Goal: Task Accomplishment & Management: Complete application form

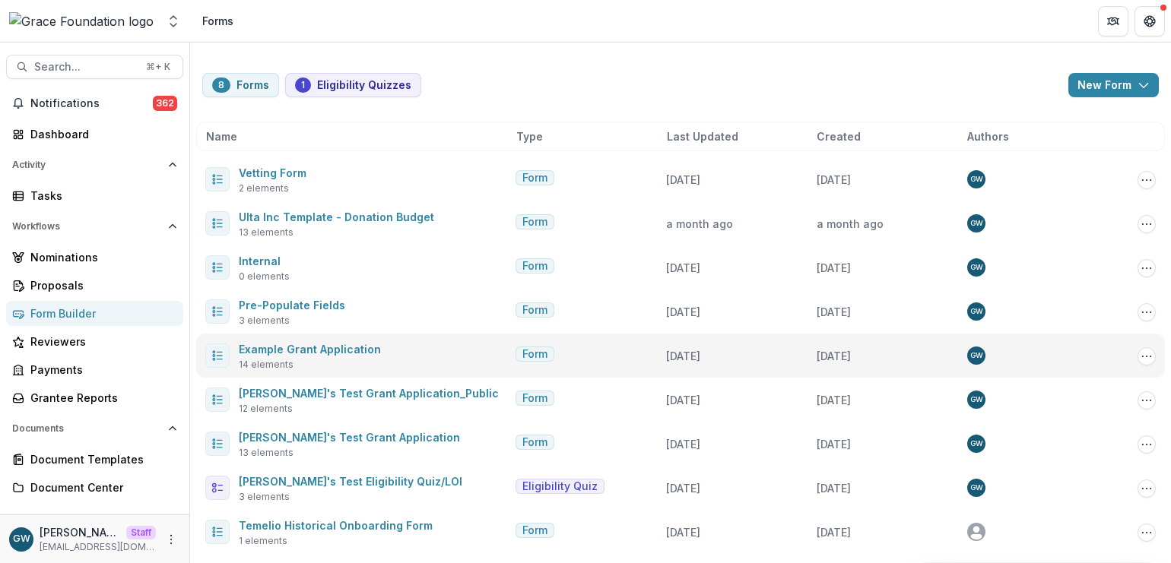
scroll to position [3, 0]
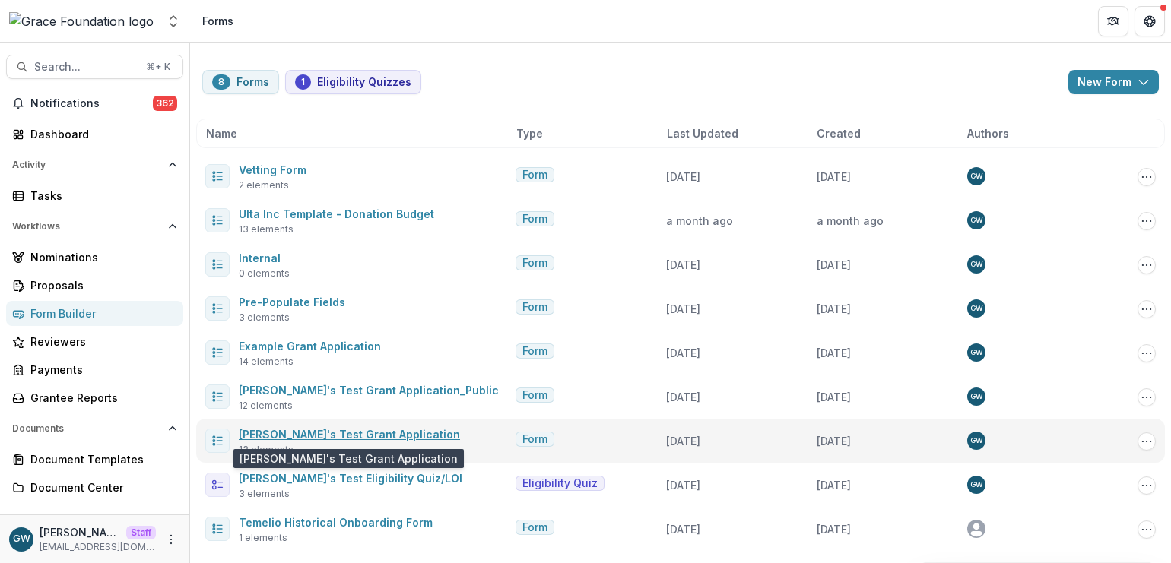
click at [340, 439] on link "[PERSON_NAME]'s Test Grant Application" at bounding box center [349, 434] width 221 height 13
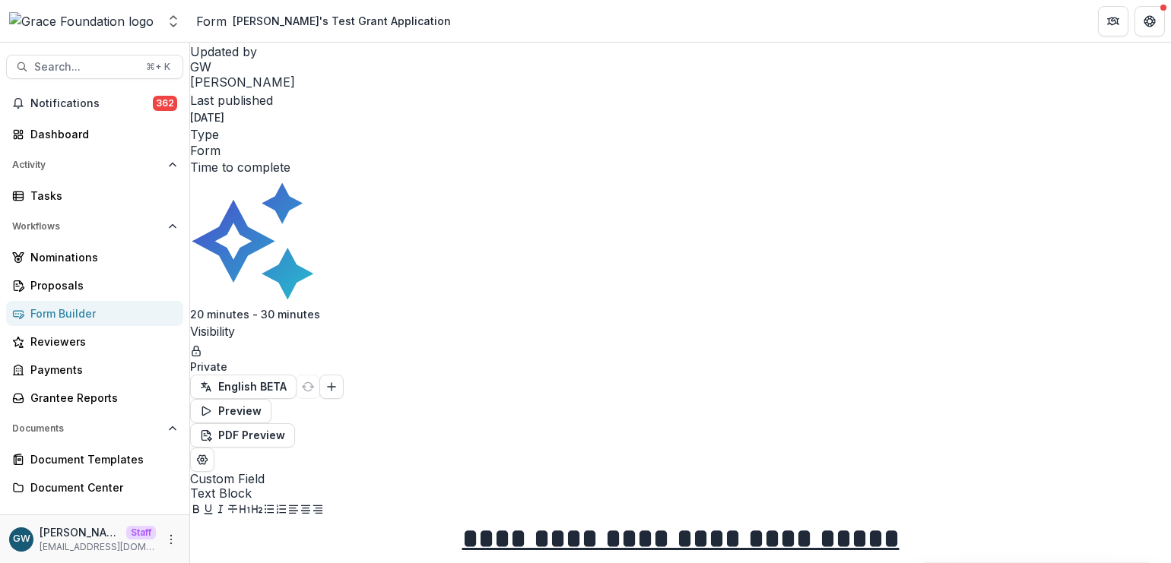
click at [83, 310] on div "Form Builder" at bounding box center [100, 314] width 141 height 16
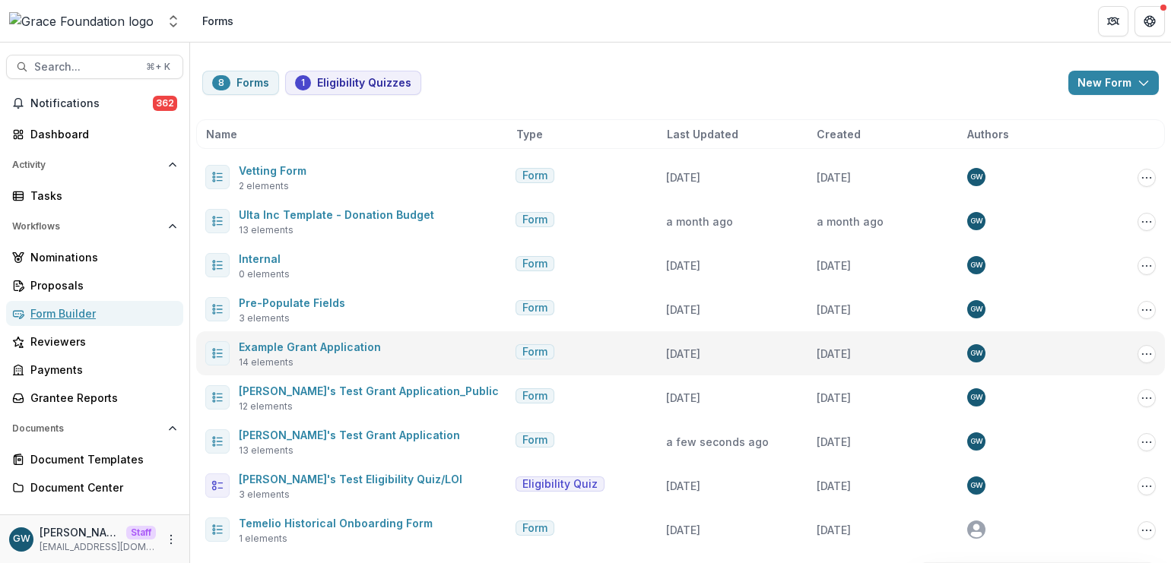
scroll to position [3, 0]
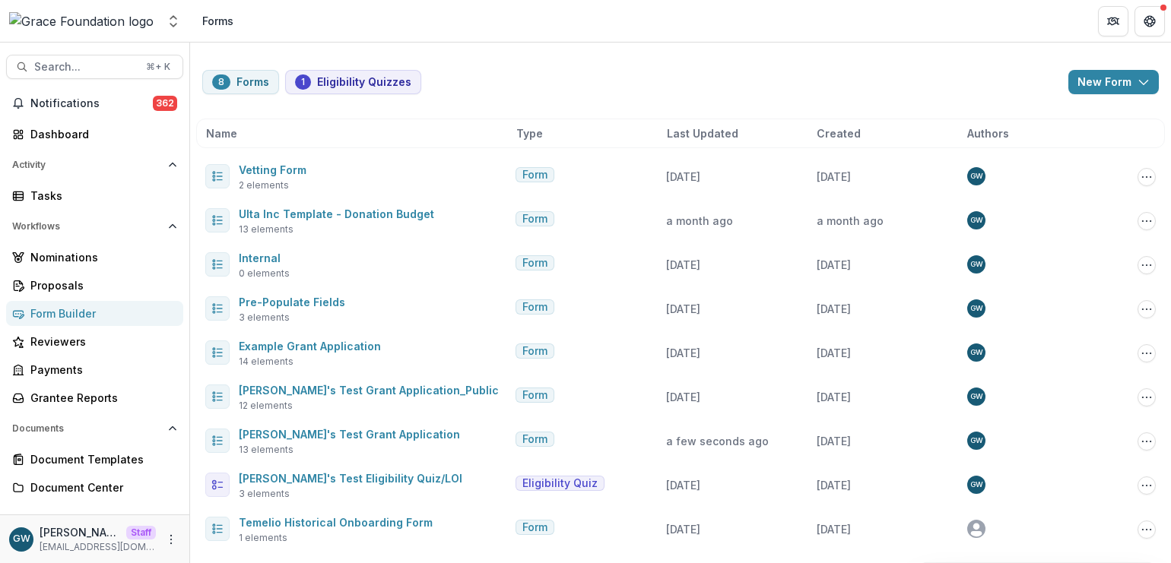
click at [66, 317] on div "Form Builder" at bounding box center [100, 314] width 141 height 16
click at [68, 284] on div "Proposals" at bounding box center [100, 286] width 141 height 16
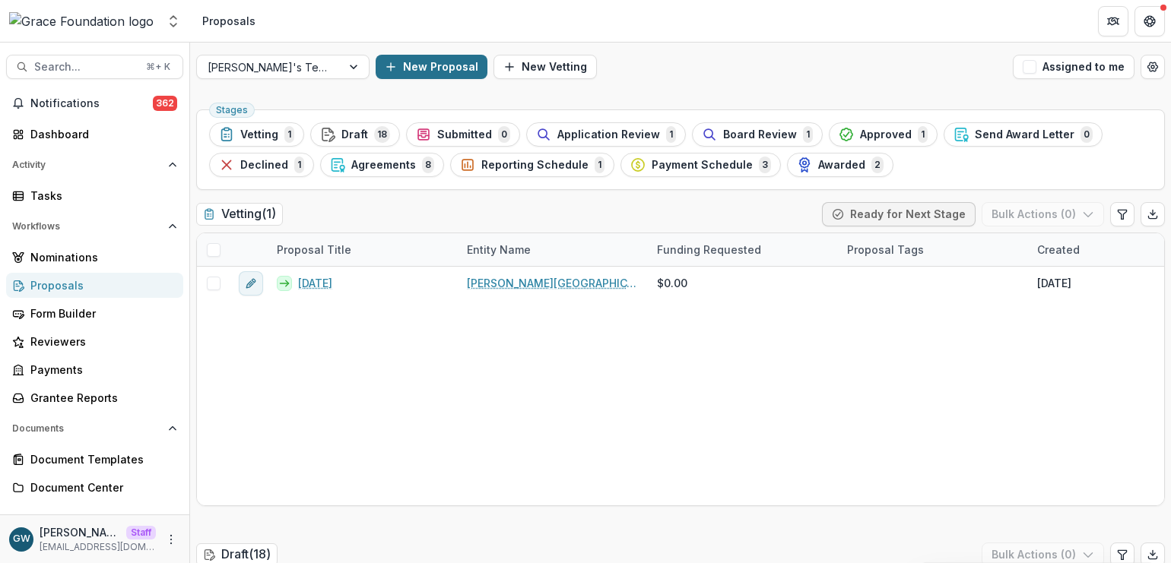
click at [418, 59] on button "New Proposal" at bounding box center [432, 67] width 112 height 24
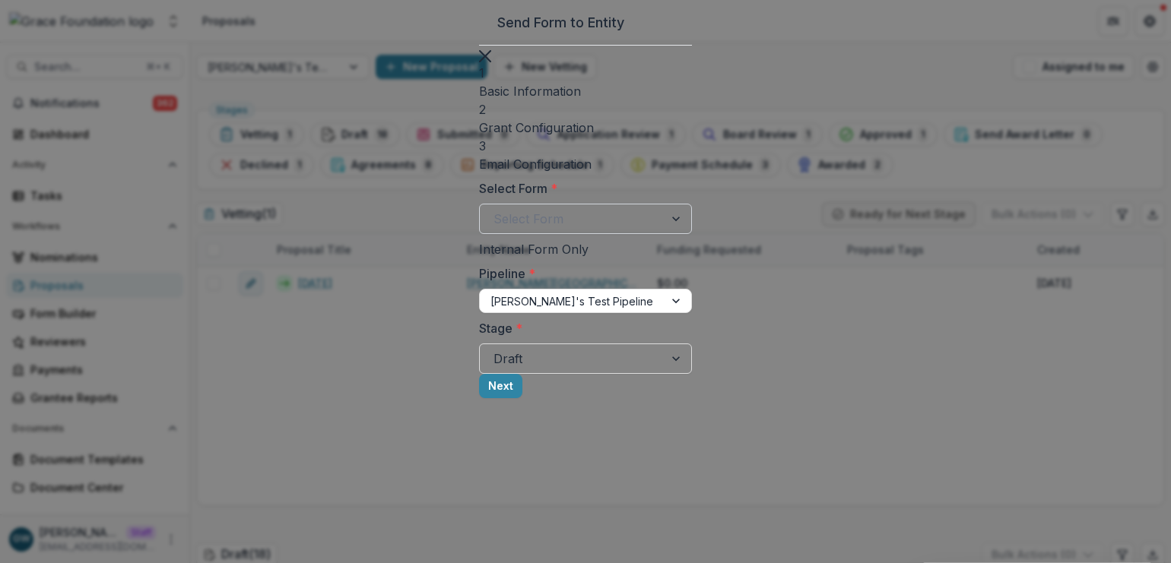
click at [493, 208] on div at bounding box center [571, 218] width 157 height 21
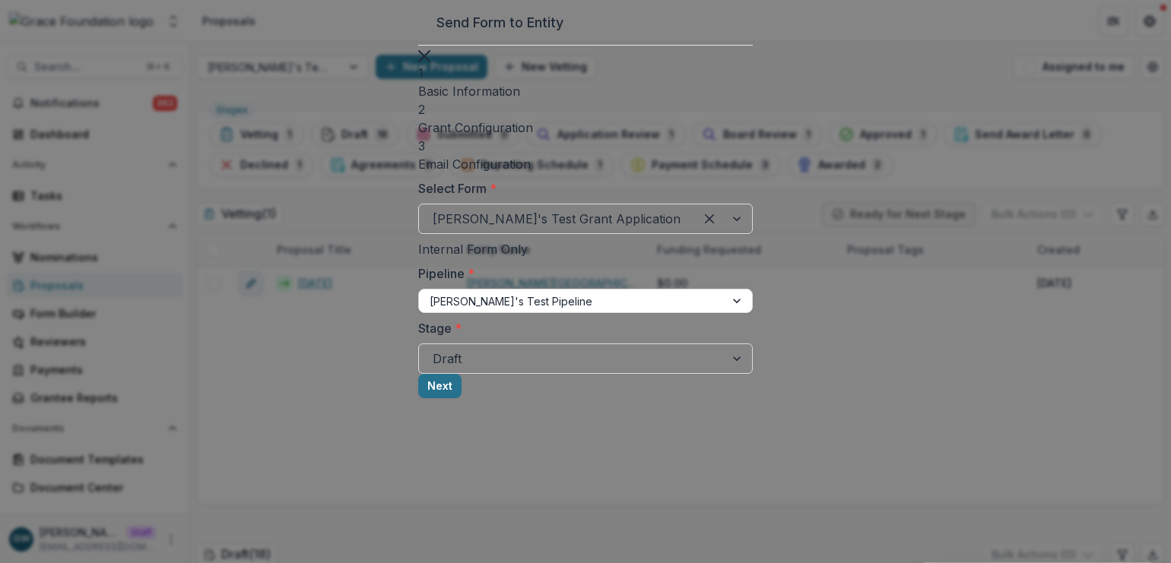
click at [461, 398] on button "Next" at bounding box center [439, 386] width 43 height 24
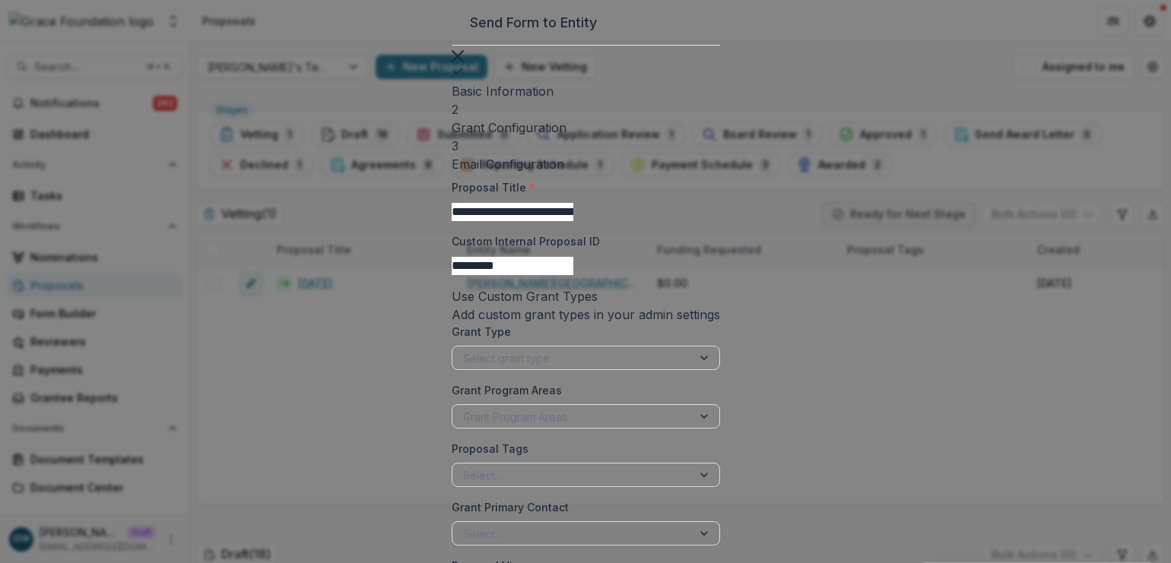
click at [503, 203] on input "**********" at bounding box center [513, 212] width 122 height 18
type input "********"
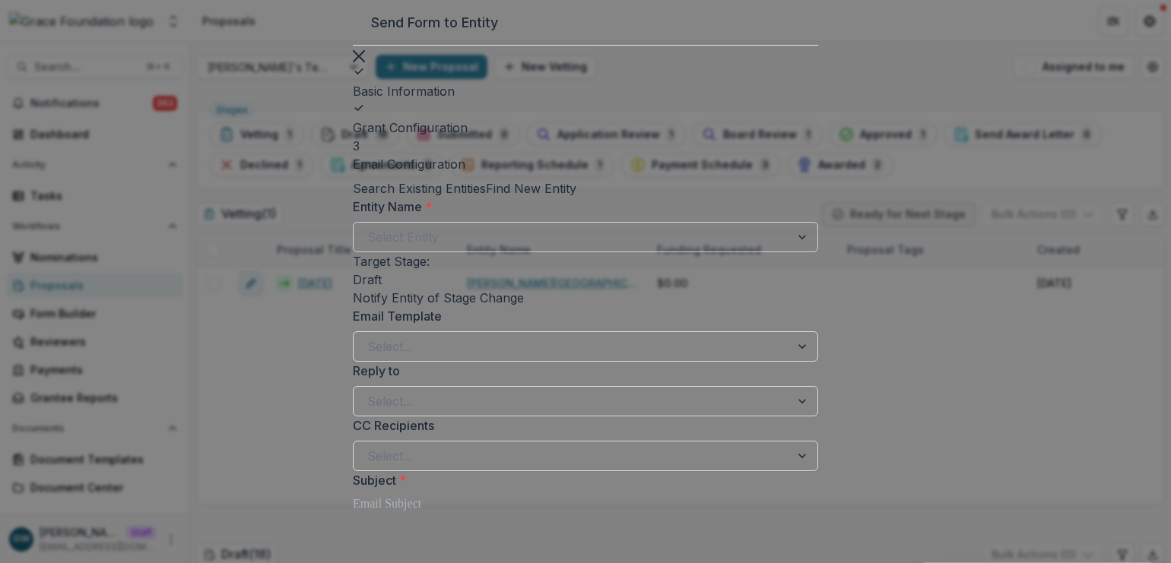
click at [439, 248] on div at bounding box center [571, 237] width 409 height 21
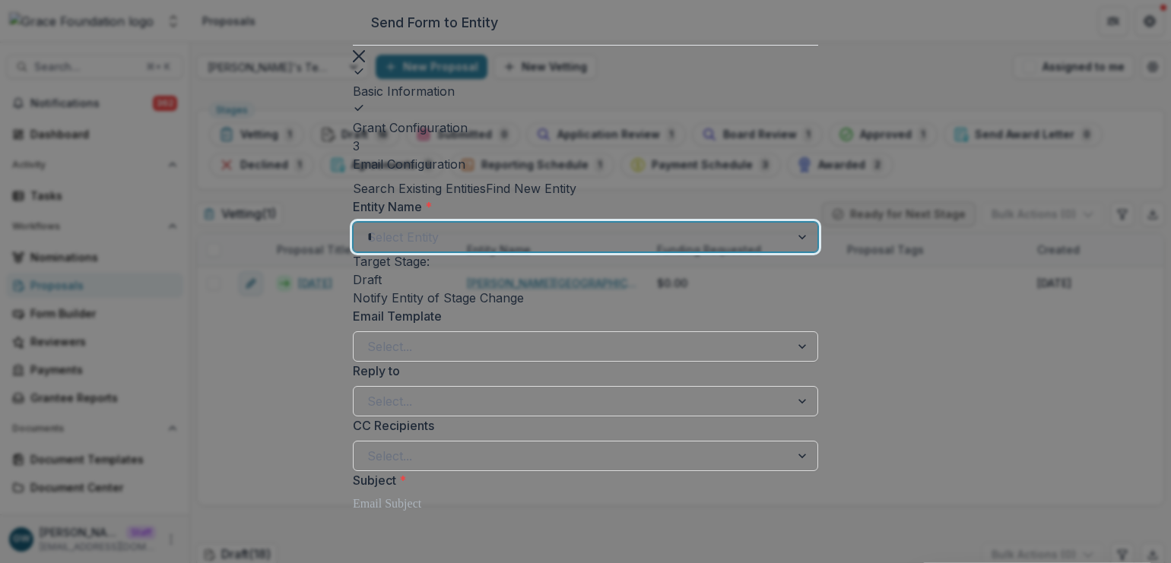
type input "****"
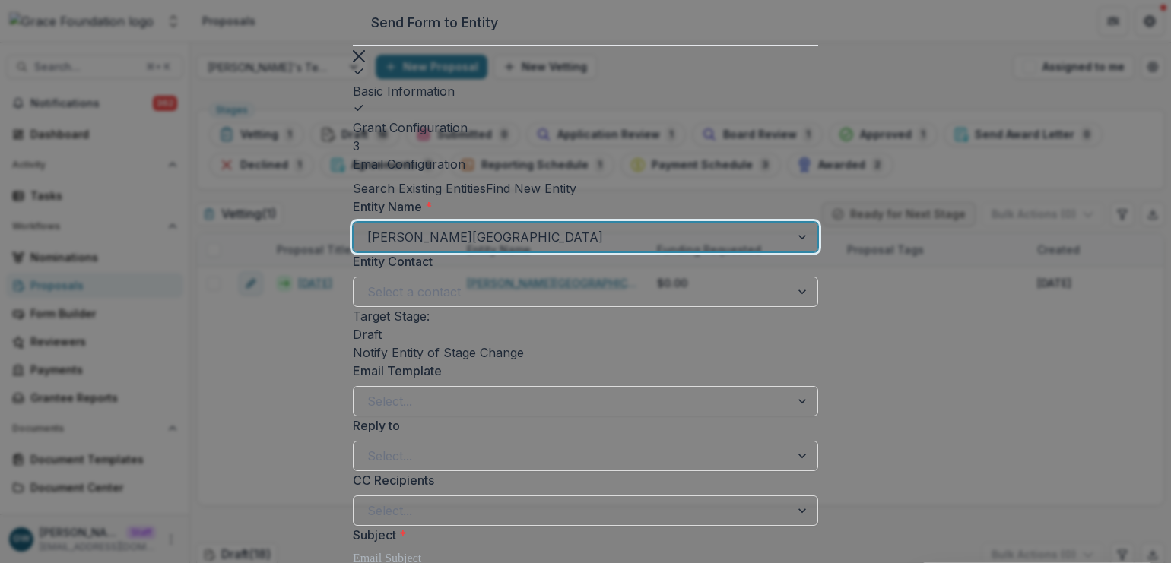
scroll to position [31, 0]
click at [524, 360] on span at bounding box center [524, 352] width 0 height 15
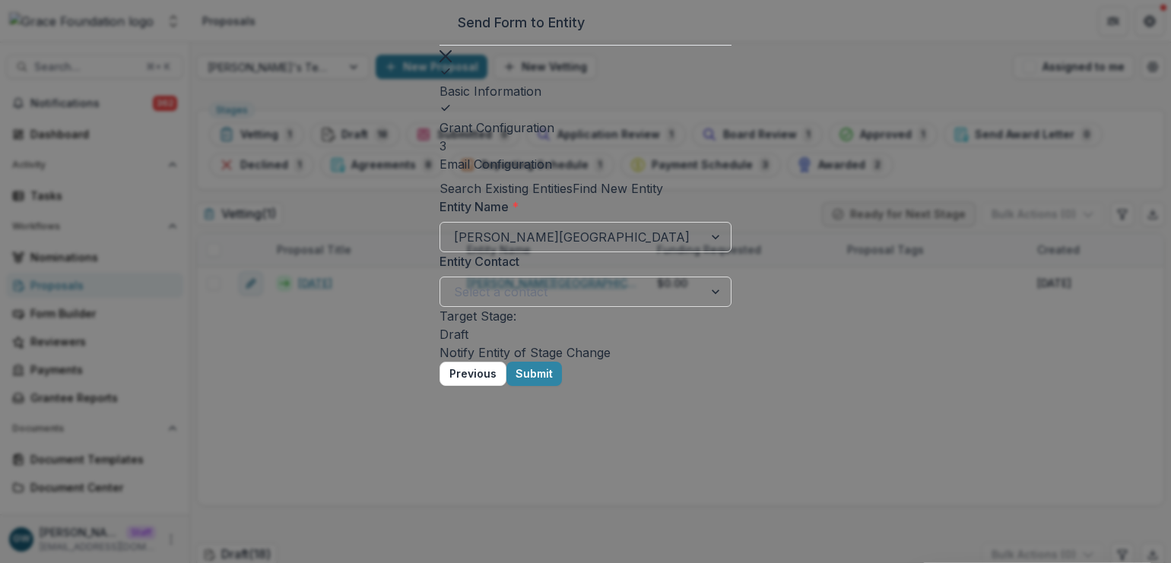
scroll to position [0, 0]
click at [562, 386] on button "Submit" at bounding box center [534, 374] width 56 height 24
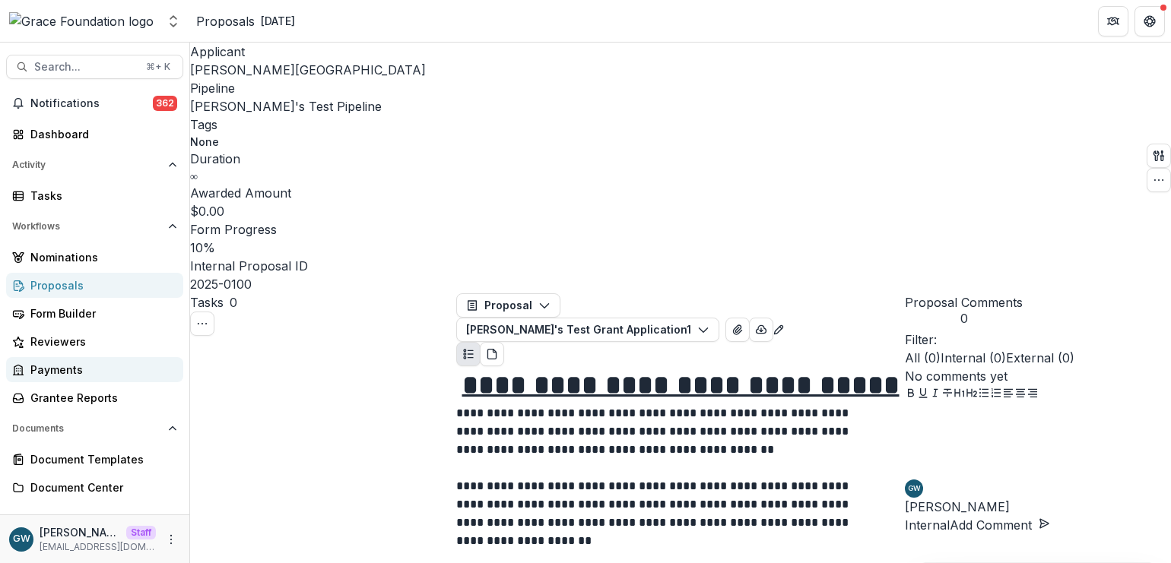
scroll to position [834, 0]
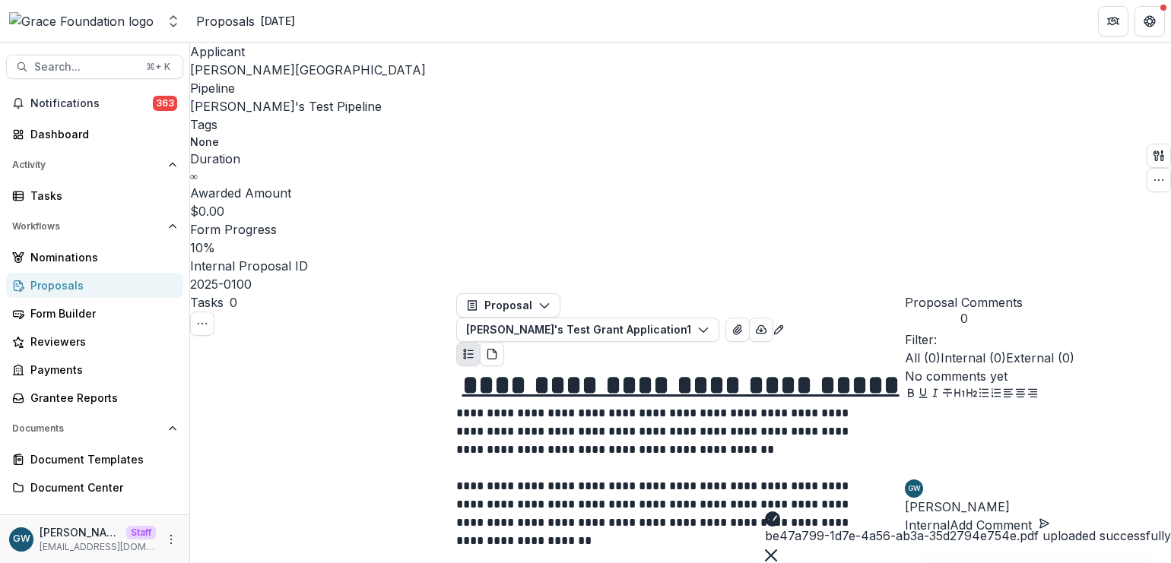
scroll to position [1123, 0]
click at [777, 545] on button "Close" at bounding box center [771, 554] width 12 height 18
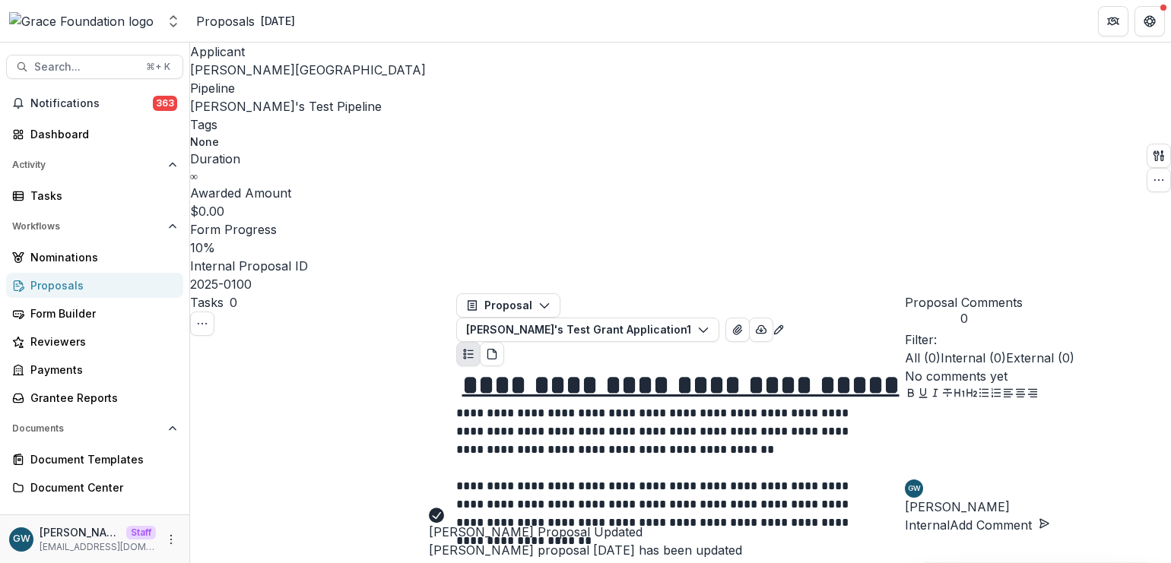
scroll to position [961, 0]
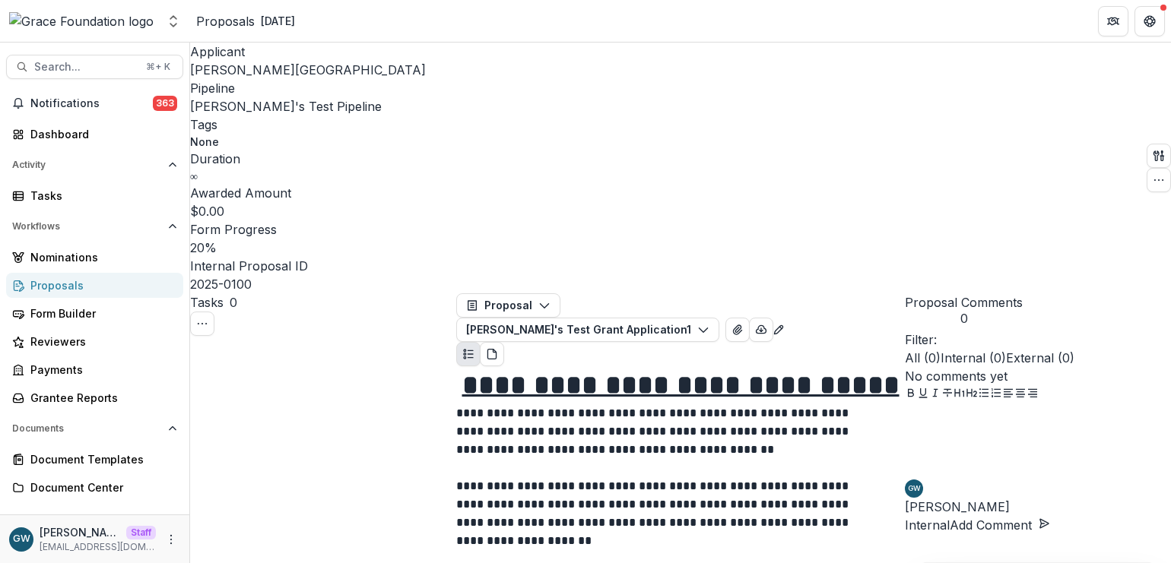
select select "*********"
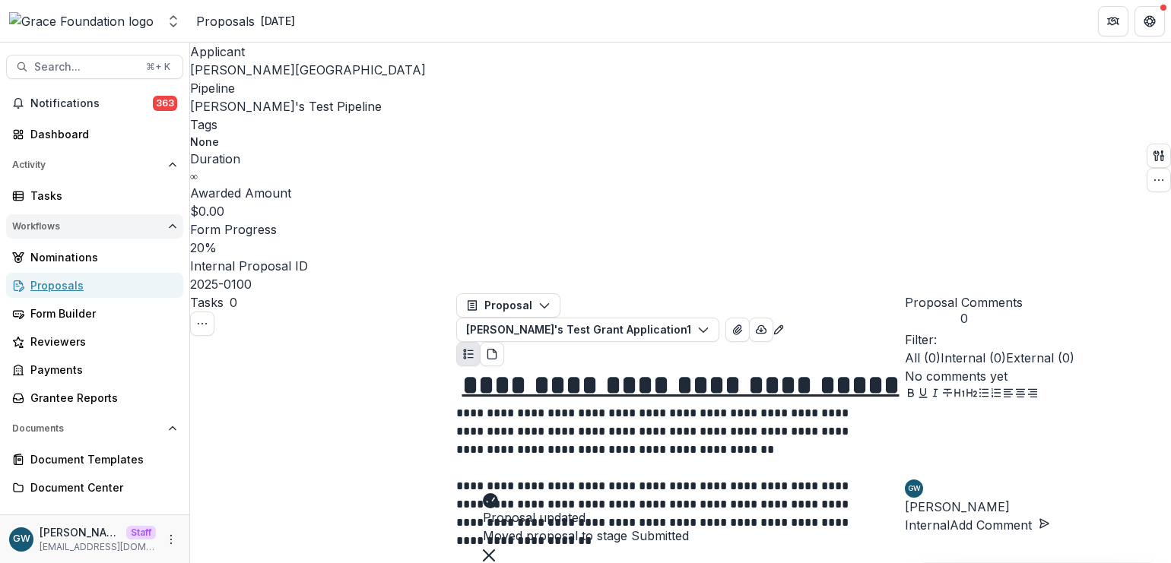
drag, startPoint x: 94, startPoint y: 283, endPoint x: 12, endPoint y: 229, distance: 98.3
click at [94, 282] on div "Proposals" at bounding box center [100, 286] width 141 height 16
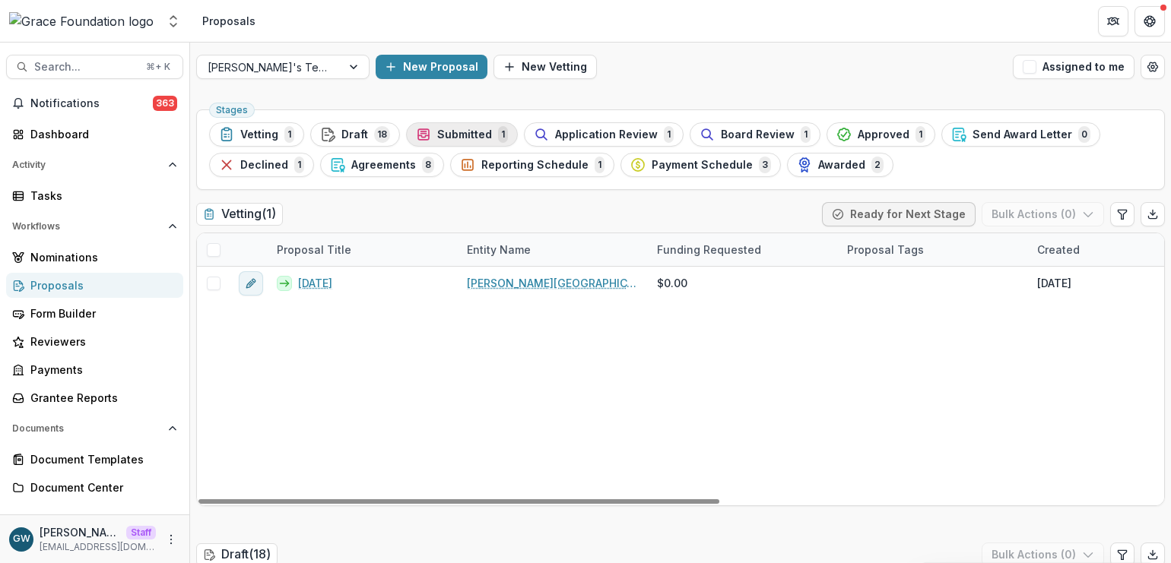
click at [480, 139] on span "Submitted" at bounding box center [464, 134] width 55 height 13
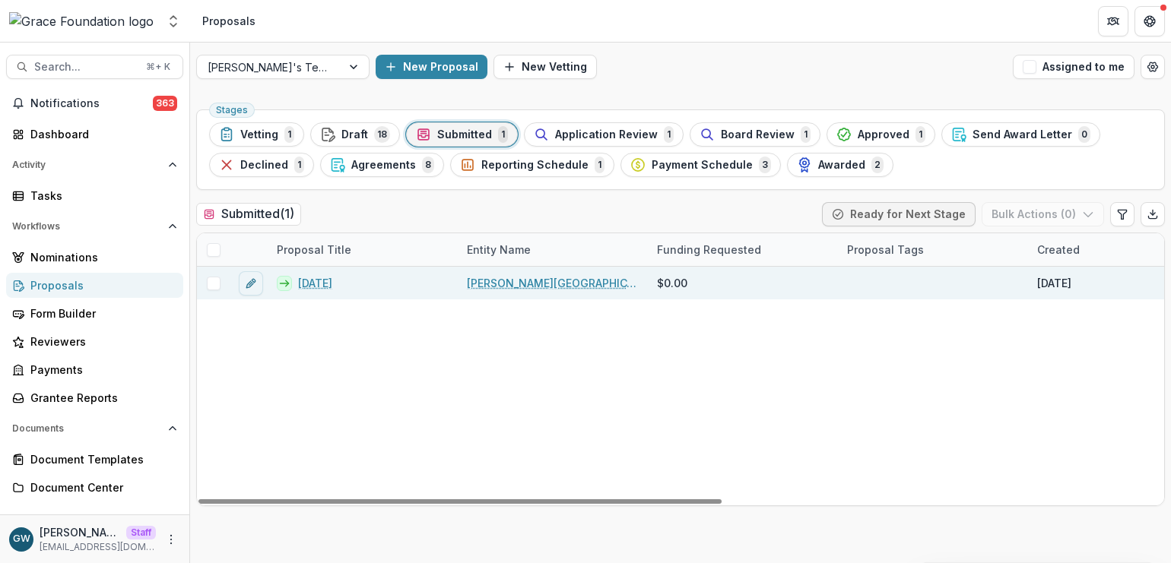
click at [332, 284] on link "[DATE]" at bounding box center [315, 283] width 34 height 16
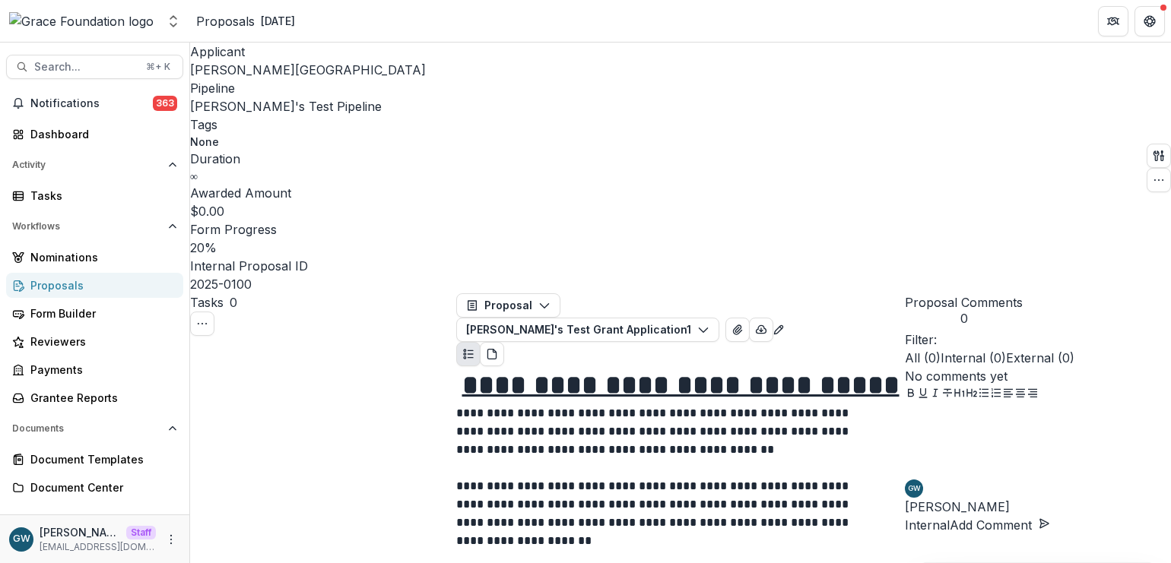
scroll to position [961, 0]
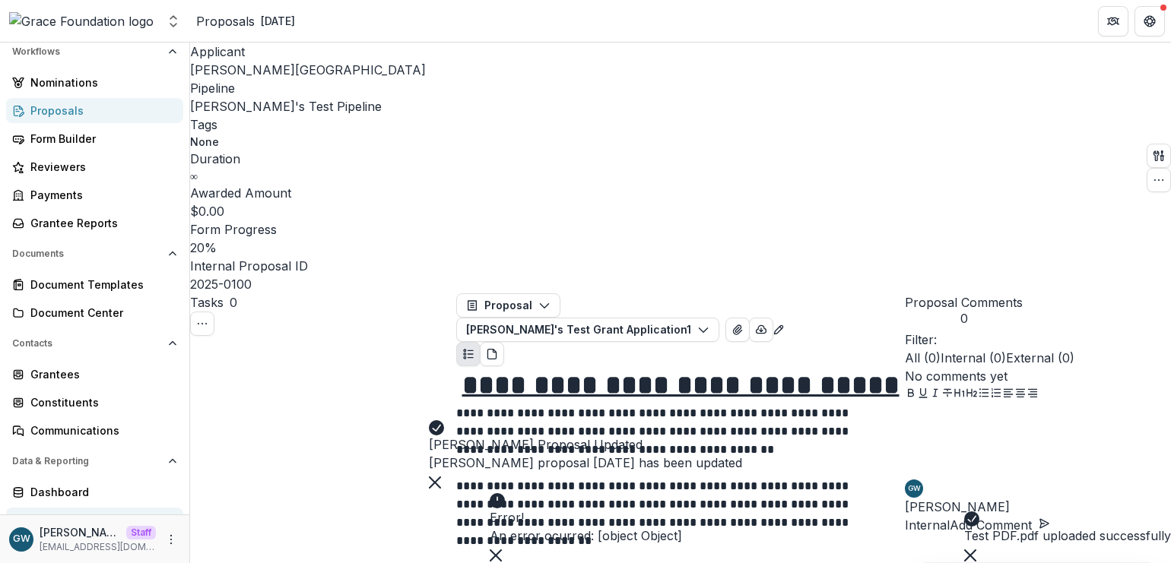
scroll to position [249, 0]
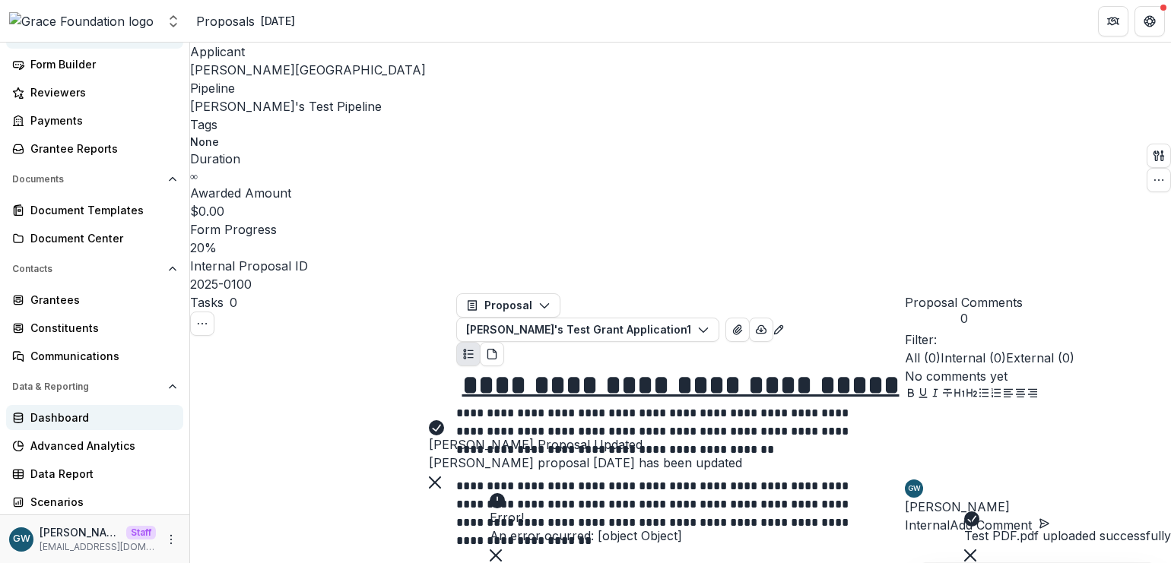
click at [78, 421] on div "Dashboard" at bounding box center [100, 418] width 141 height 16
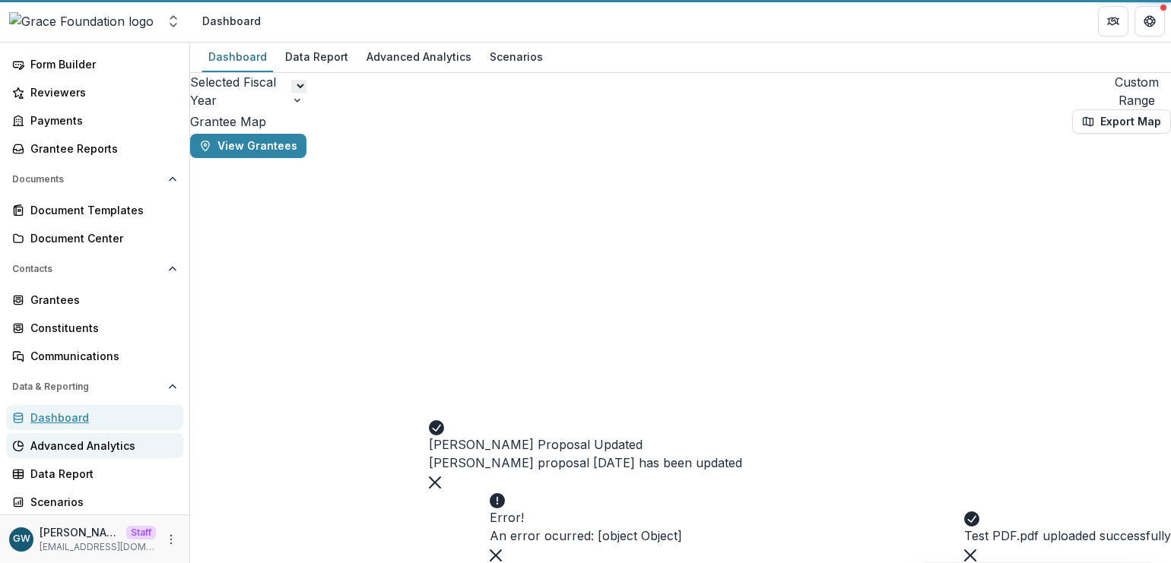
select select "**********"
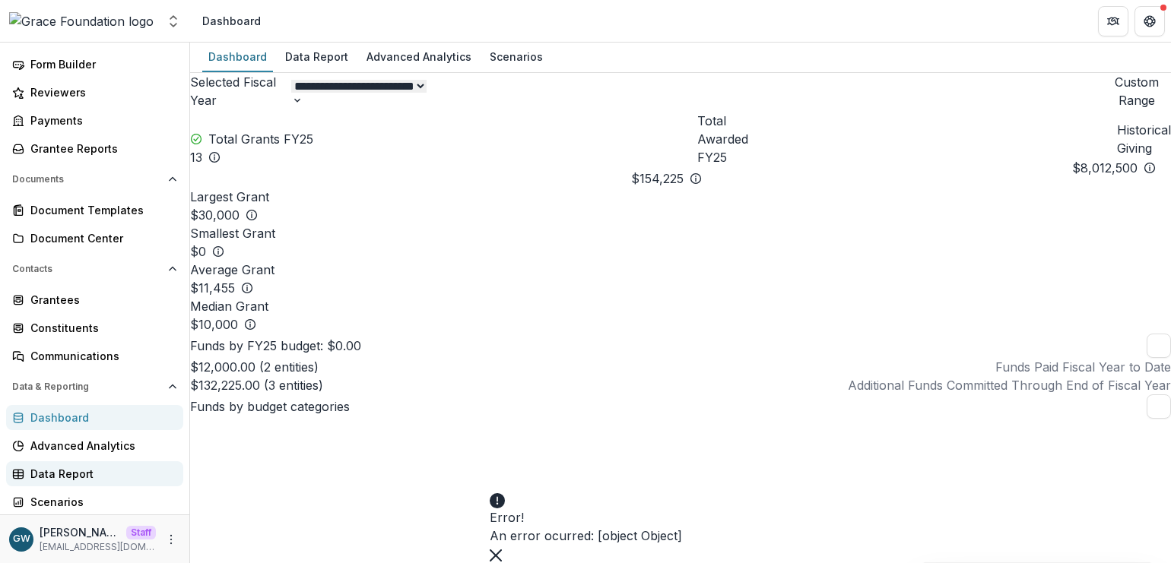
click at [71, 468] on div "Data Report" at bounding box center [100, 474] width 141 height 16
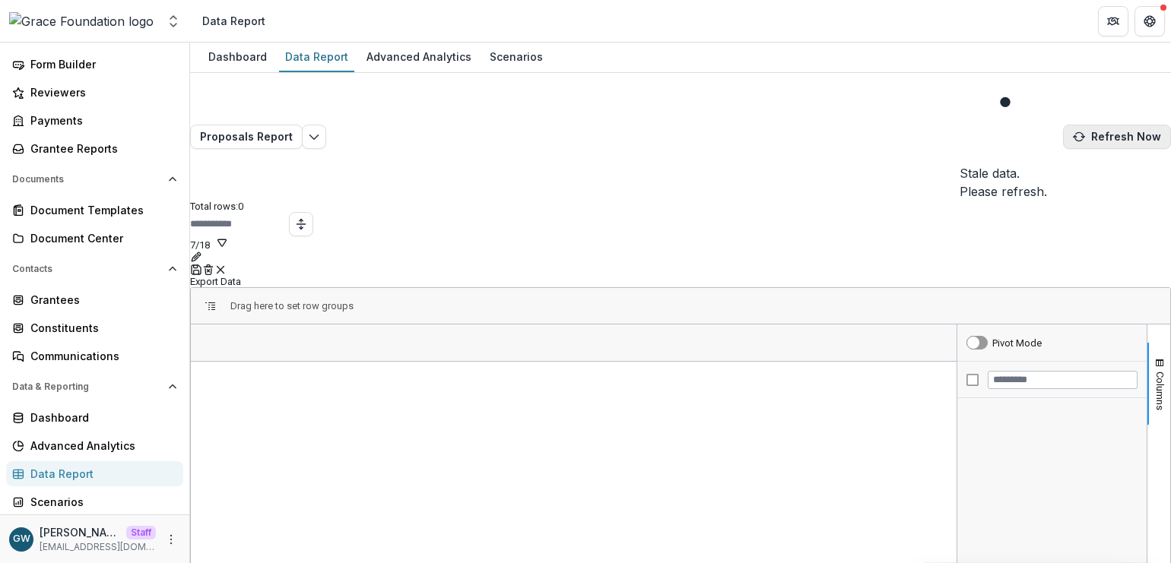
click at [1063, 125] on button "Refresh Now" at bounding box center [1117, 137] width 108 height 24
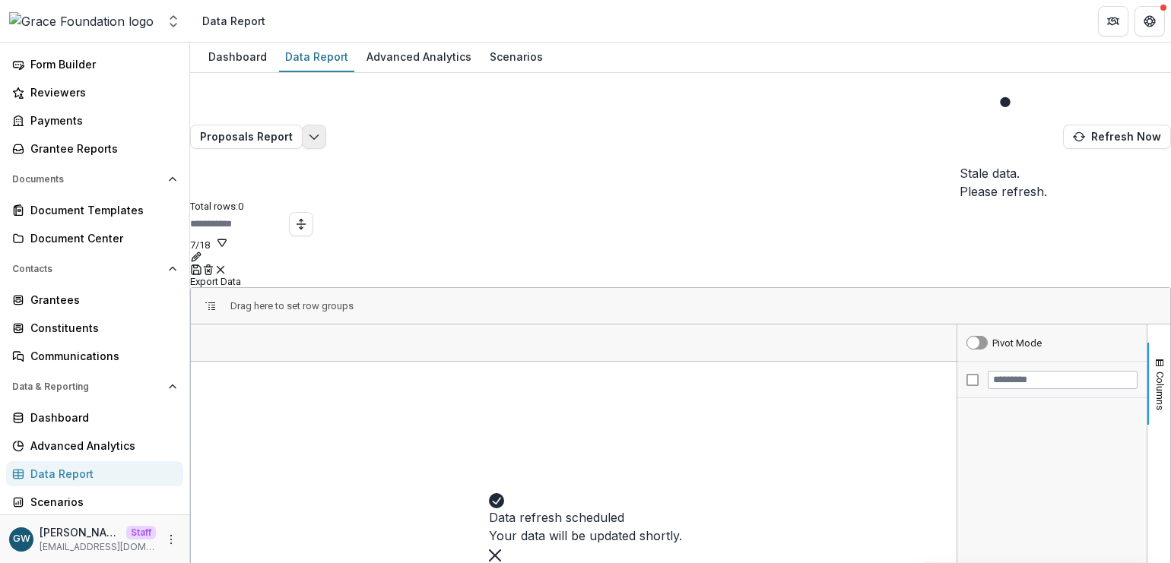
click at [318, 135] on polyline "Edit selected report" at bounding box center [313, 137] width 8 height 5
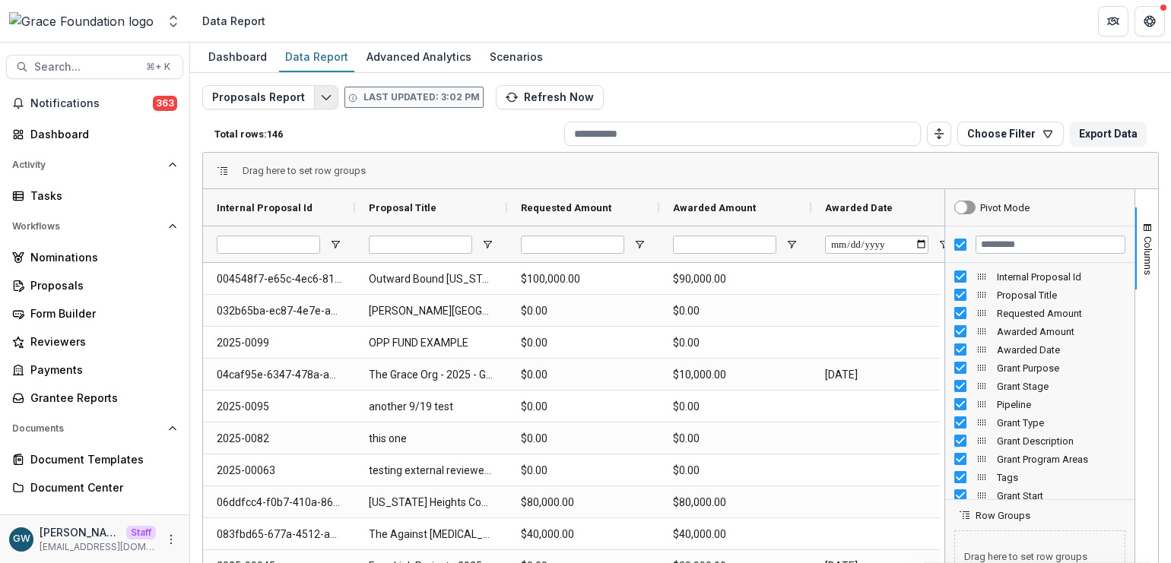
click at [320, 104] on button "Edit selected report" at bounding box center [326, 97] width 24 height 24
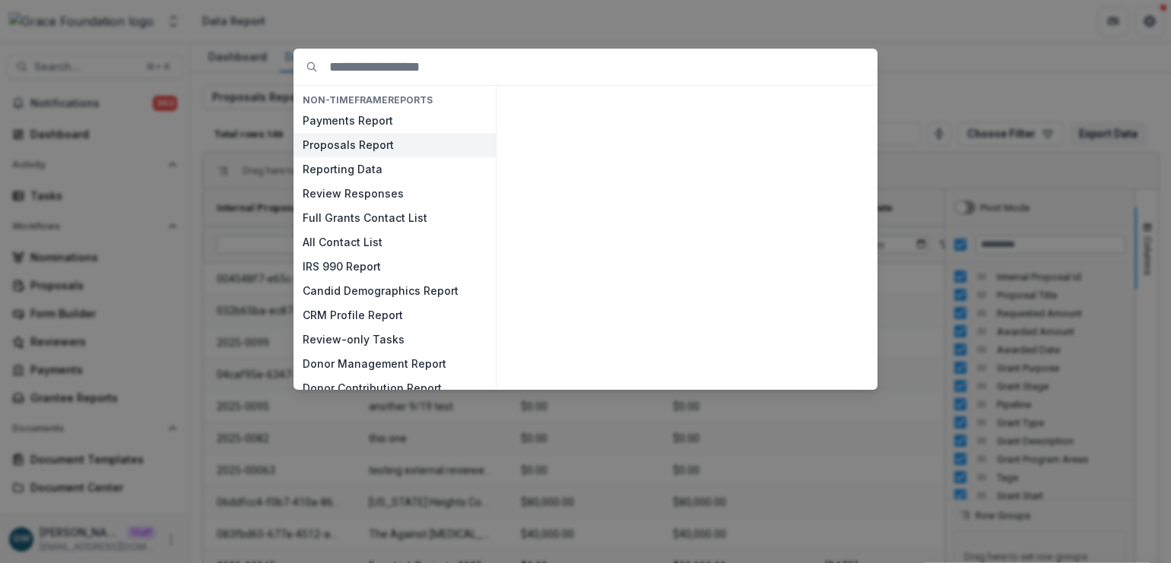
click at [354, 141] on button "Proposals Report" at bounding box center [394, 145] width 202 height 24
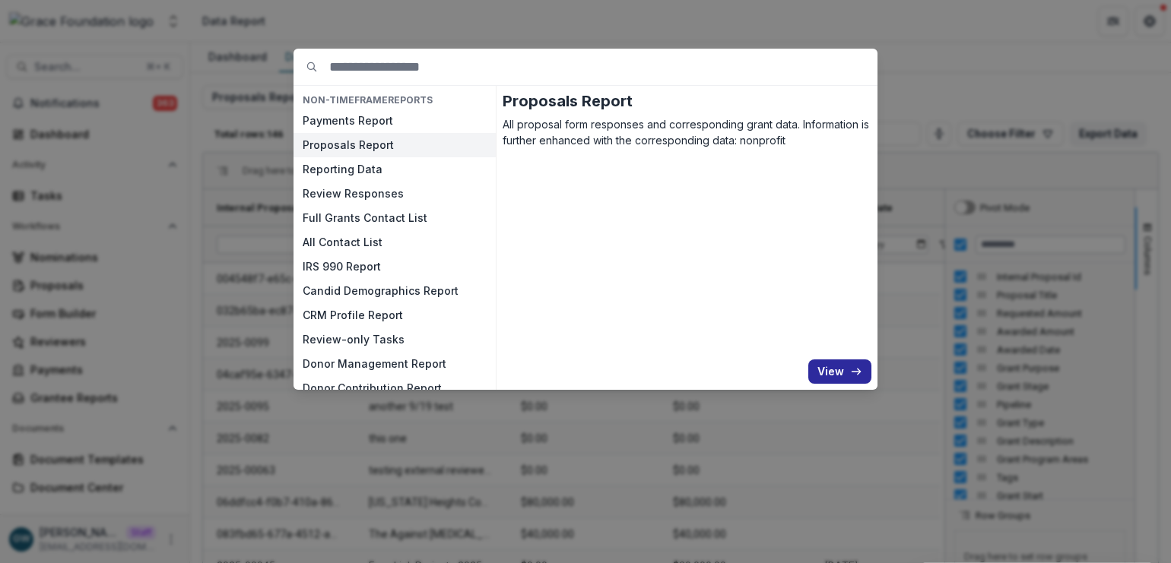
click at [850, 369] on icon "button" at bounding box center [856, 372] width 12 height 12
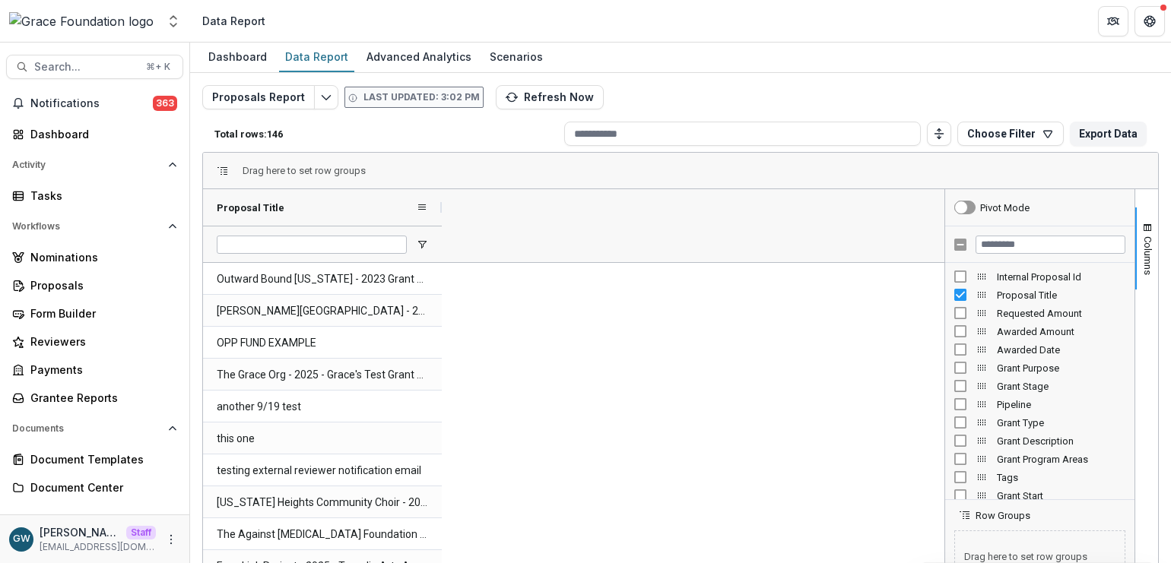
drag, startPoint x: 353, startPoint y: 204, endPoint x: 490, endPoint y: 201, distance: 137.6
click at [445, 201] on div at bounding box center [442, 207] width 6 height 36
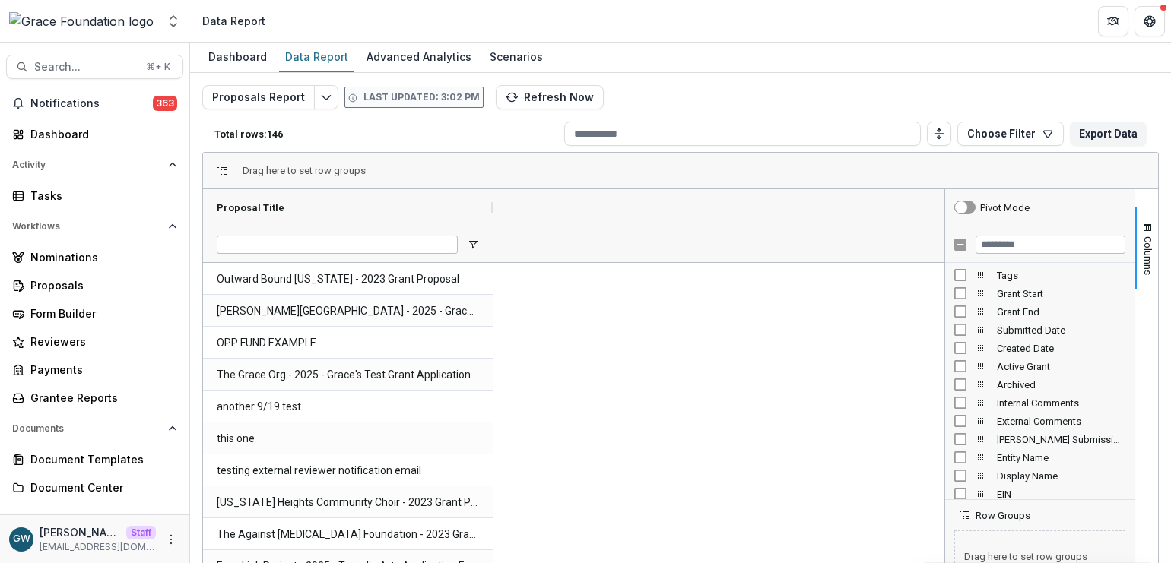
scroll to position [214, 0]
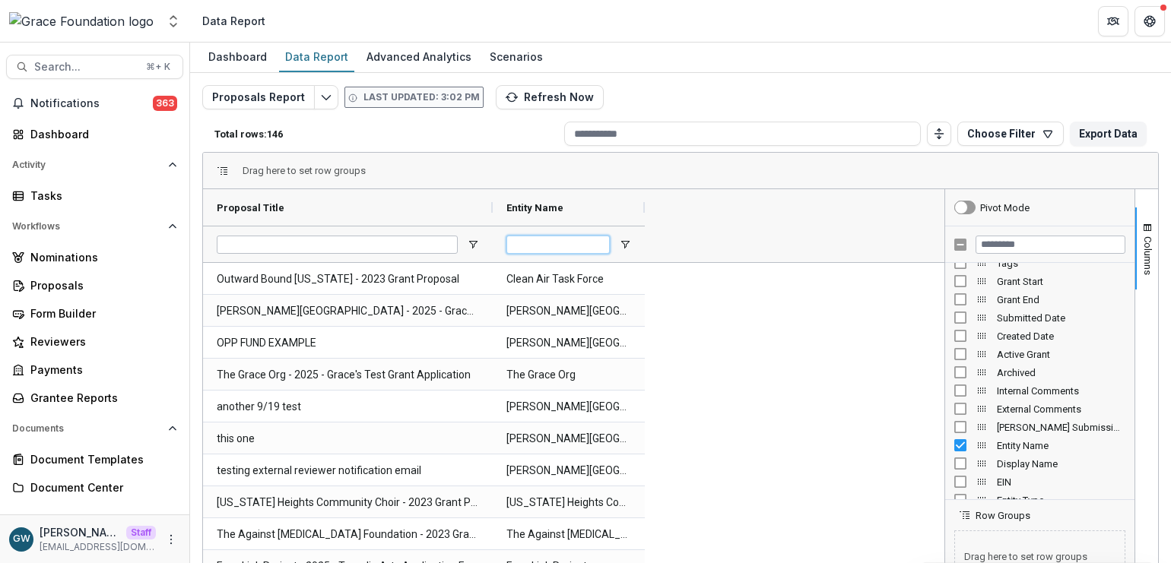
click at [559, 243] on input "Entity Name Filter Input" at bounding box center [557, 245] width 103 height 18
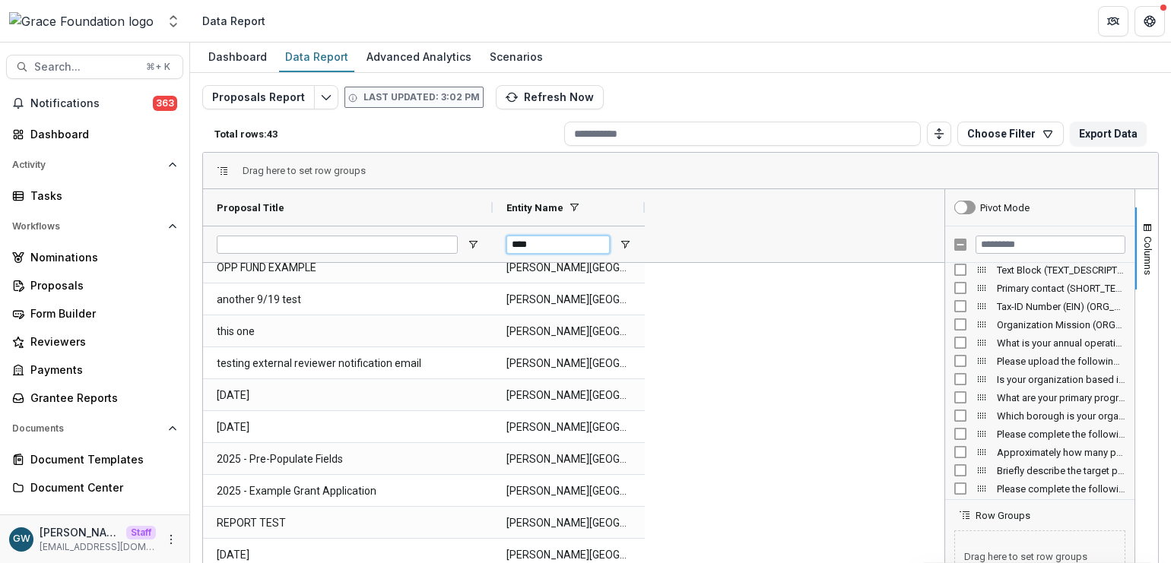
scroll to position [1616, 0]
type input "****"
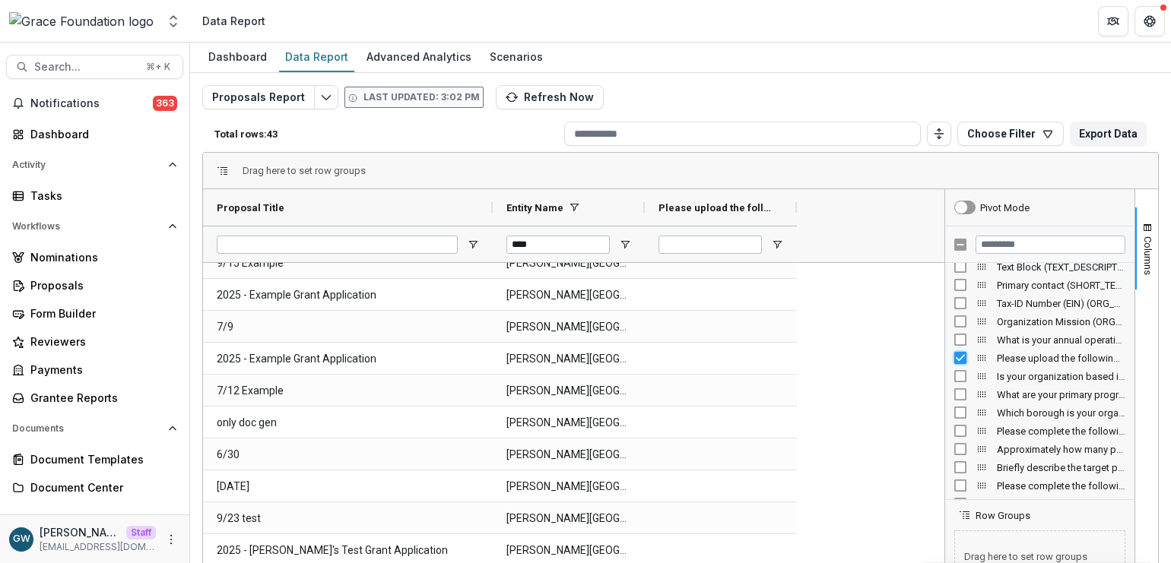
scroll to position [0, 0]
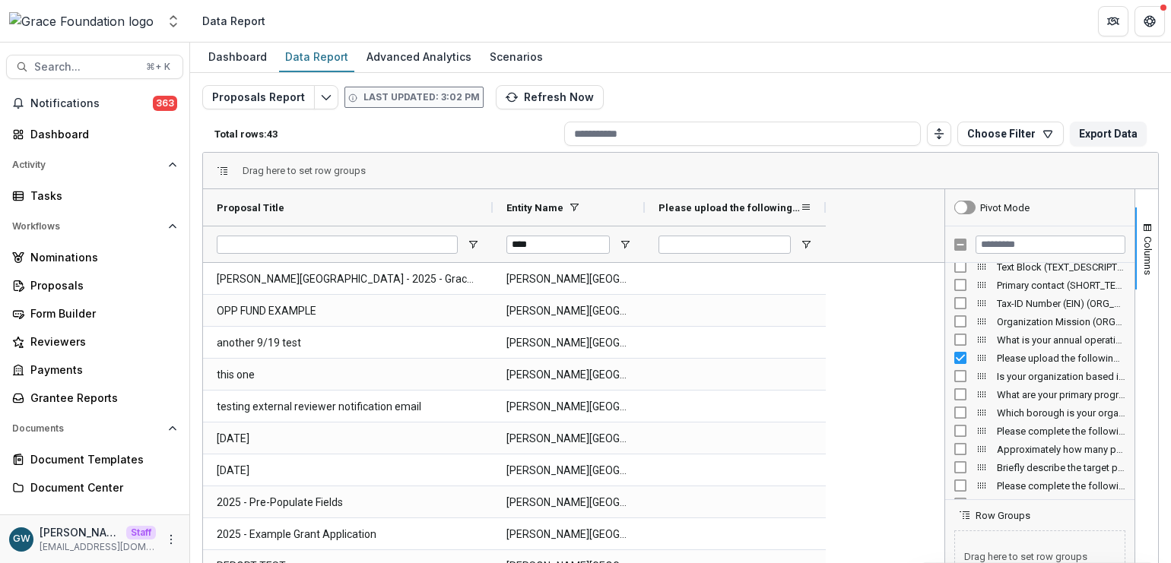
drag, startPoint x: 798, startPoint y: 206, endPoint x: 826, endPoint y: 220, distance: 32.3
click at [826, 220] on div at bounding box center [826, 207] width 6 height 36
